Goal: Answer question/provide support

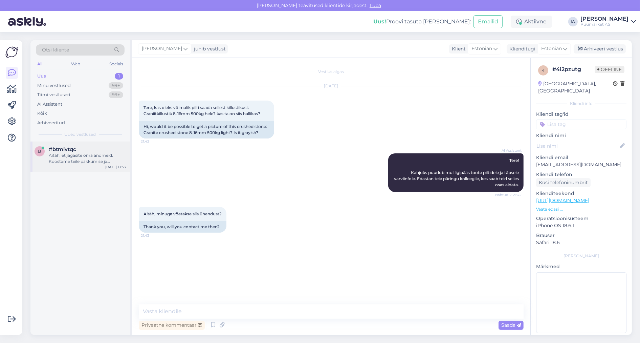
click at [78, 165] on div "Aitäh, et jagasite oma andmeid. Koostame teile pakkumise ja saadame selle peats…" at bounding box center [87, 158] width 77 height 12
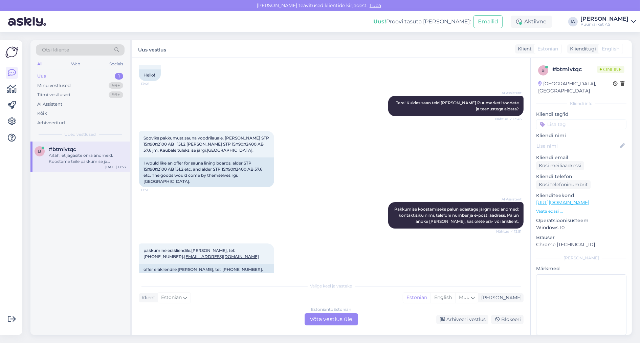
scroll to position [11, 0]
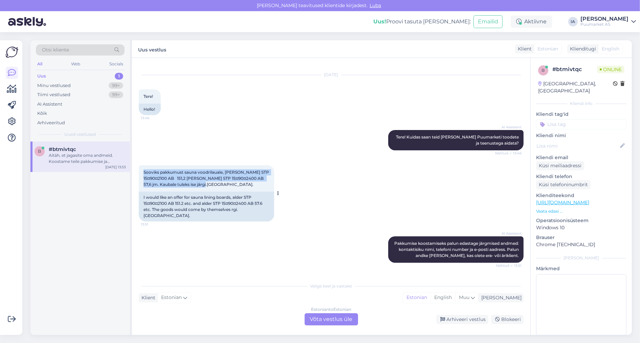
drag, startPoint x: 143, startPoint y: 181, endPoint x: 264, endPoint y: 202, distance: 122.2
click at [264, 192] on div "Sooviks pakkumust sauna voodrilauale, [PERSON_NAME] STP 15¤90¤2100 AB 151,2 [PE…" at bounding box center [206, 178] width 135 height 26
copy span "Sooviks pakkumust sauna voodrilauale, [PERSON_NAME] STP 15¤90¤2100 AB 151,2 [PE…"
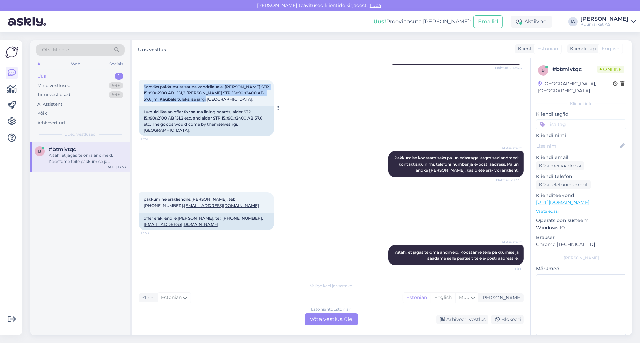
scroll to position [147, 0]
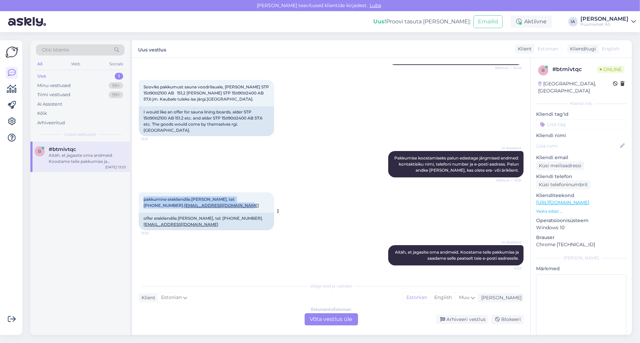
drag, startPoint x: 143, startPoint y: 180, endPoint x: 243, endPoint y: 192, distance: 100.9
click at [243, 192] on div "pakkumine erakliendile.[PERSON_NAME], tel: [PHONE_NUMBER]. [PERSON_NAME][EMAIL_…" at bounding box center [206, 202] width 135 height 20
copy span "pakkumine erakliendile.[PERSON_NAME], tel: [PHONE_NUMBER]. [EMAIL_ADDRESS][DOMA…"
click at [331, 320] on div "Estonian to Estonian Võta vestlus üle" at bounding box center [332, 319] width 54 height 12
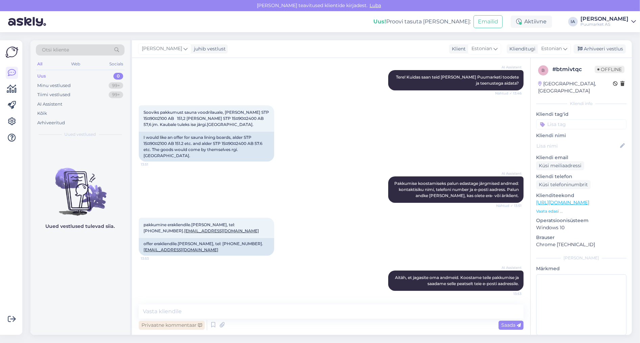
click at [176, 324] on div "Privaatne kommentaar" at bounding box center [172, 325] width 66 height 9
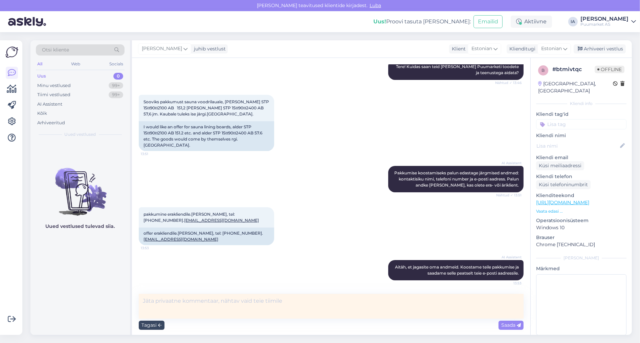
scroll to position [130, 0]
type textarea "ülarile"
click at [513, 324] on span "Saada" at bounding box center [511, 325] width 20 height 6
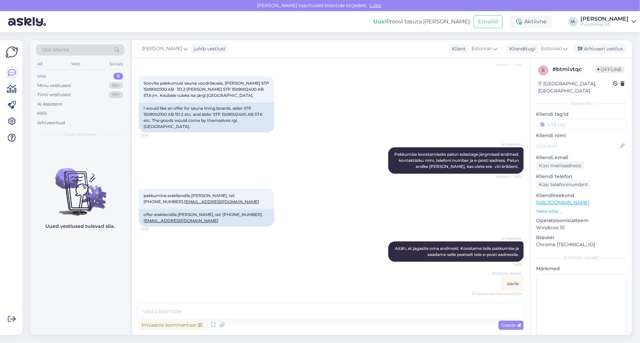
scroll to position [151, 0]
